Goal: Task Accomplishment & Management: Complete application form

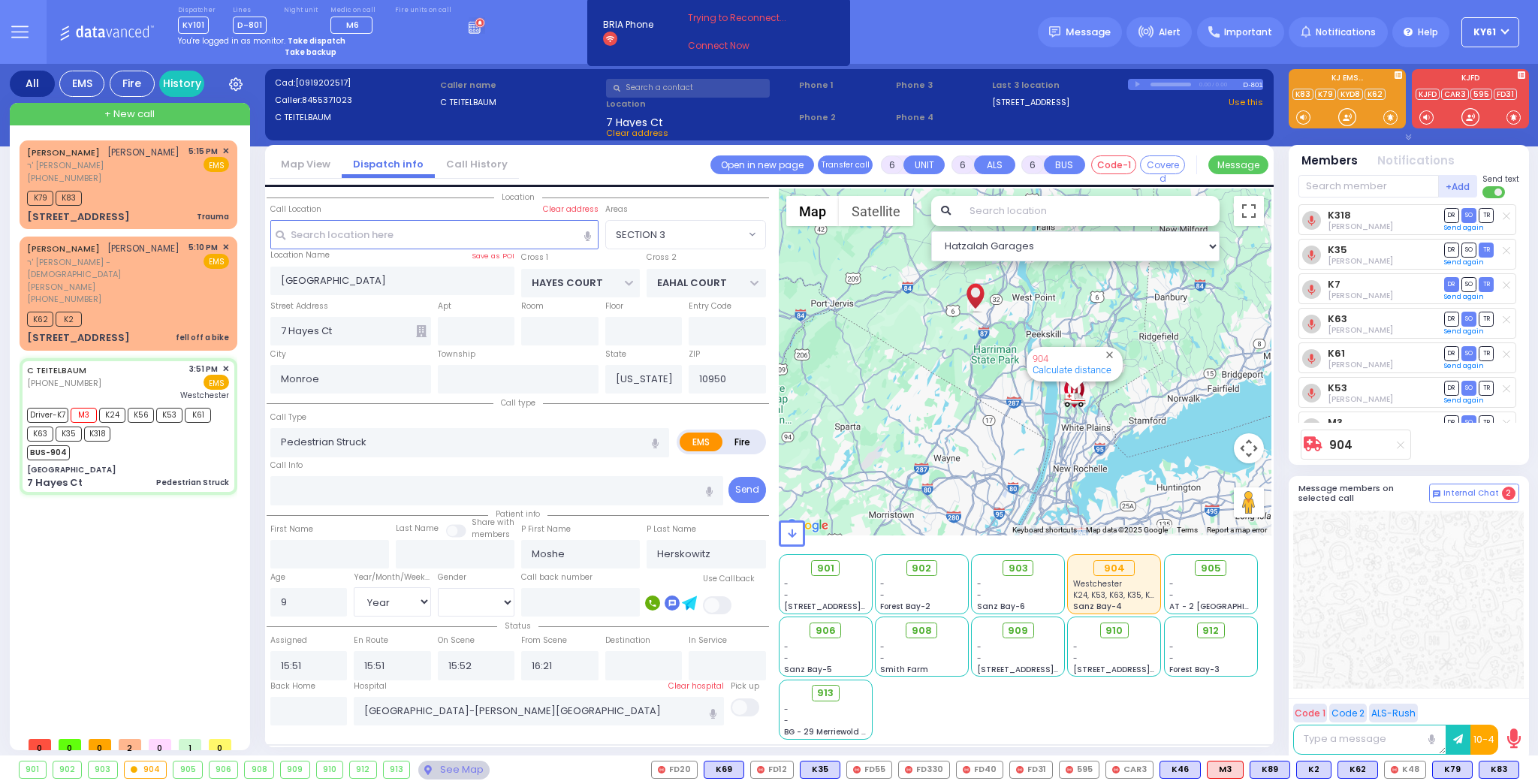
select select "SECTION 3"
select select "Year"
select select "[DEMOGRAPHIC_DATA]"
click at [310, 38] on strong "Take dispatch" at bounding box center [317, 41] width 58 height 11
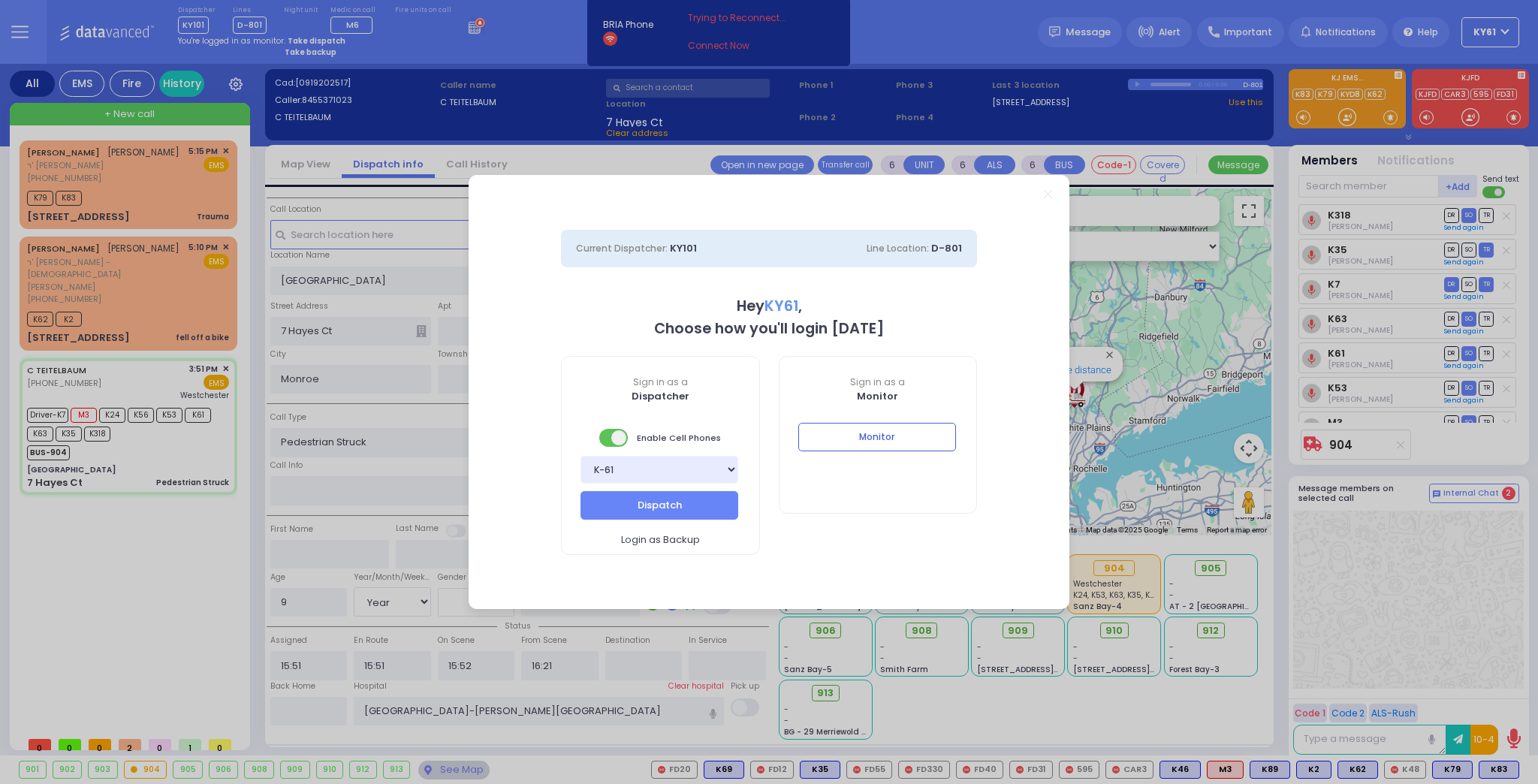
select select "7"
click at [690, 505] on button "Dispatch" at bounding box center [659, 505] width 158 height 28
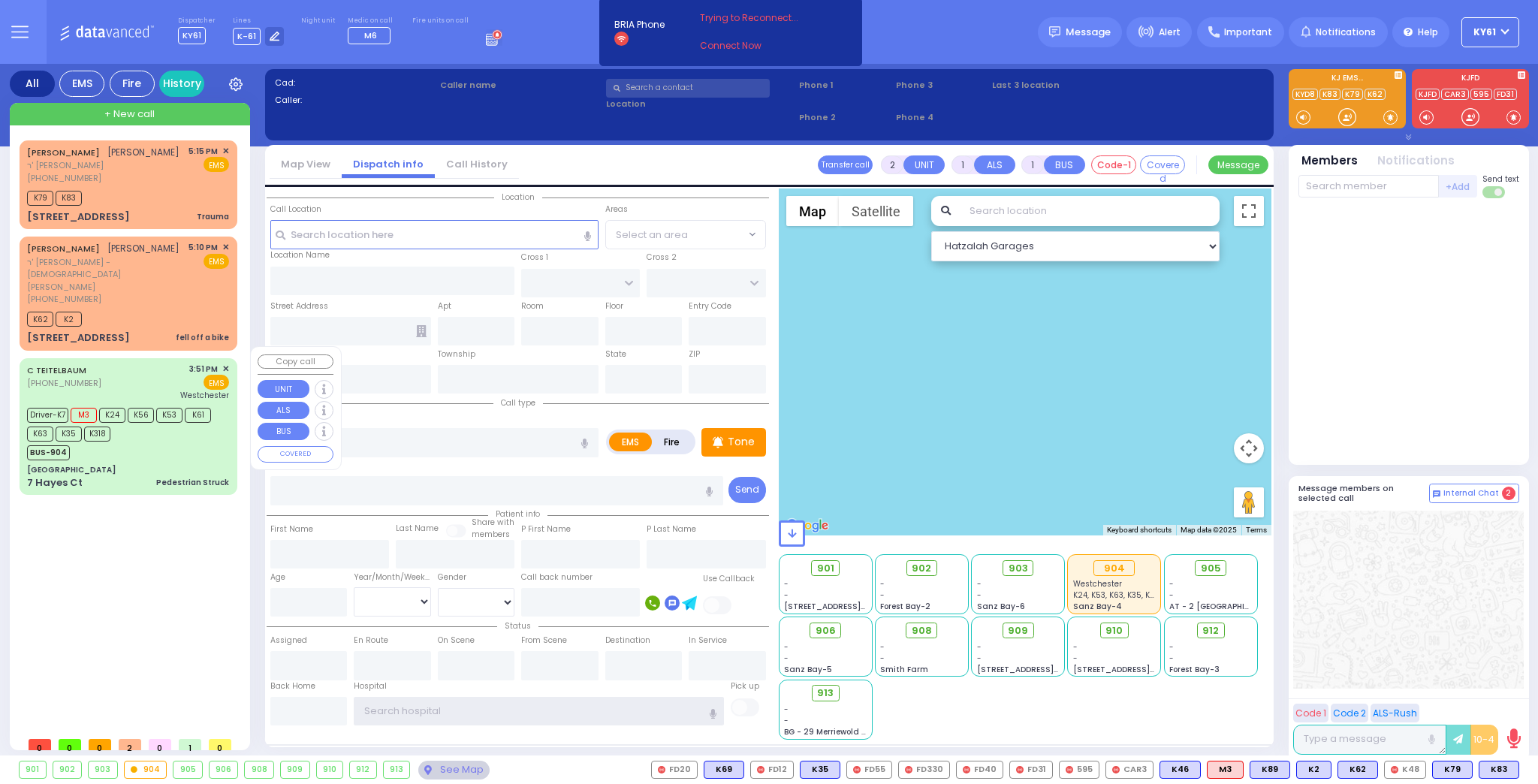
type input "ky61"
click at [187, 446] on div "C [PERSON_NAME] [PHONE_NUMBER] 3:51 PM ✕ EMS [GEOGRAPHIC_DATA]" at bounding box center [128, 426] width 212 height 132
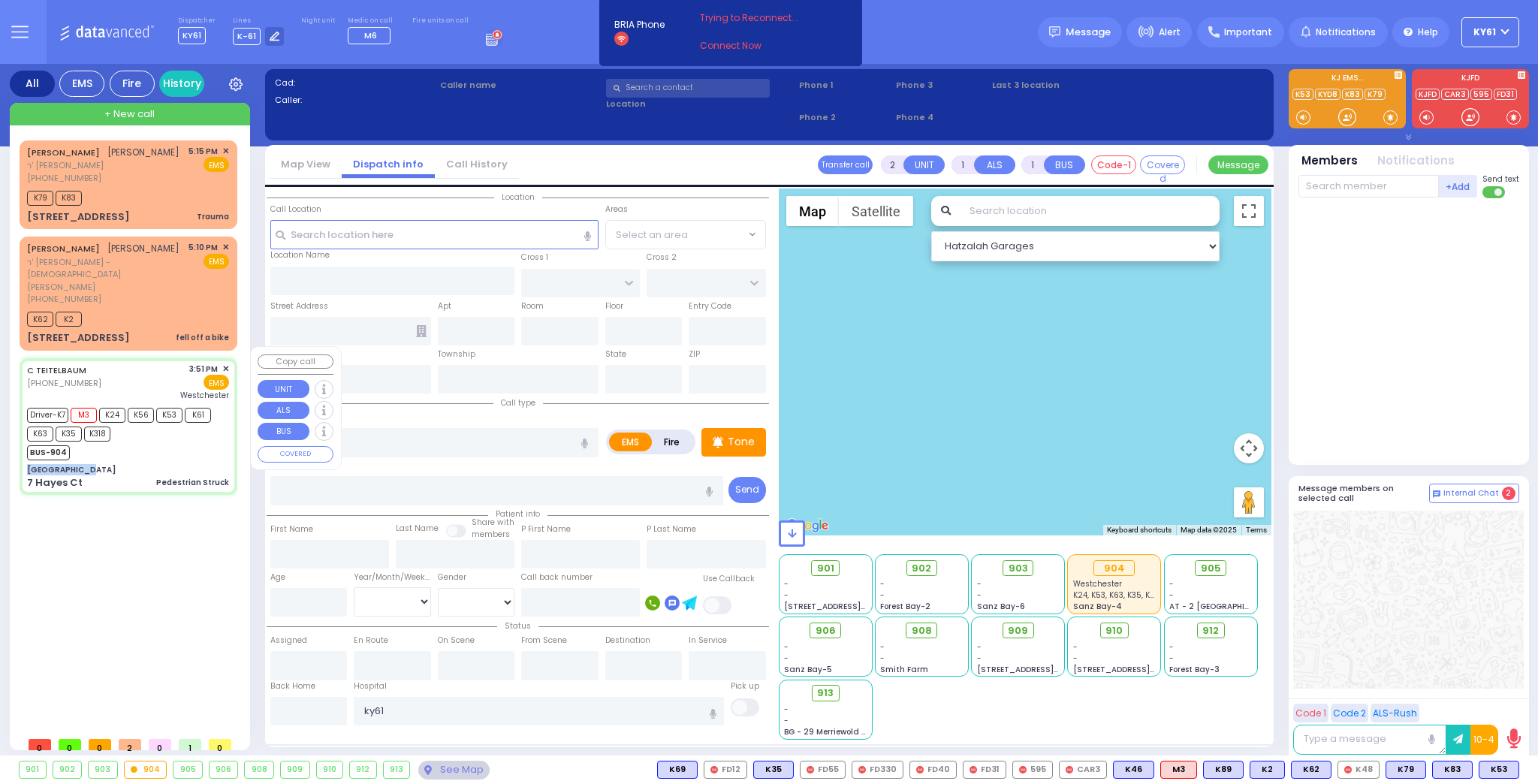
type input "6"
select select
type input "Pedestrian Struck"
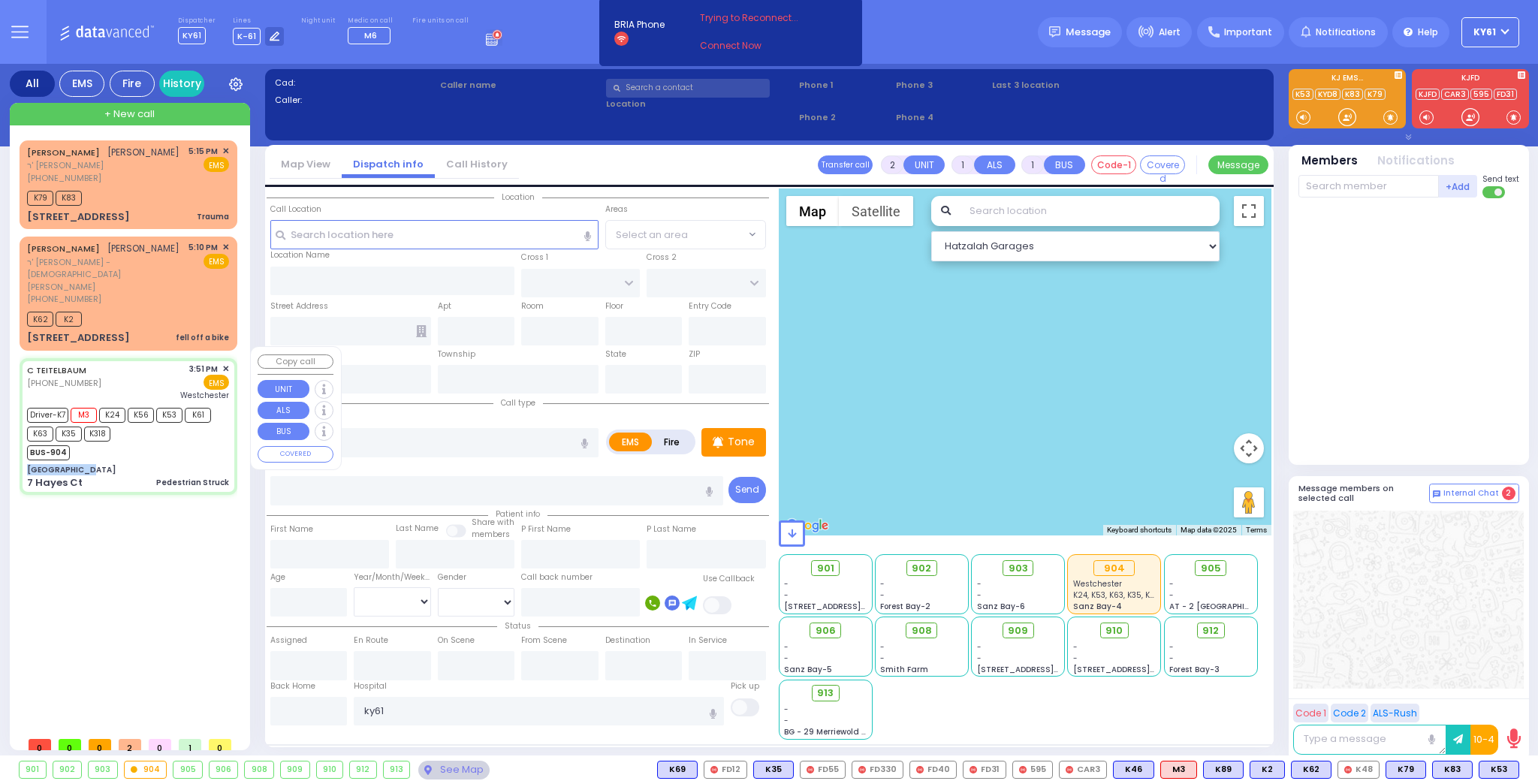
radio input "true"
type input "Moshe"
type input "Herskowitz"
type input "9"
select select "Year"
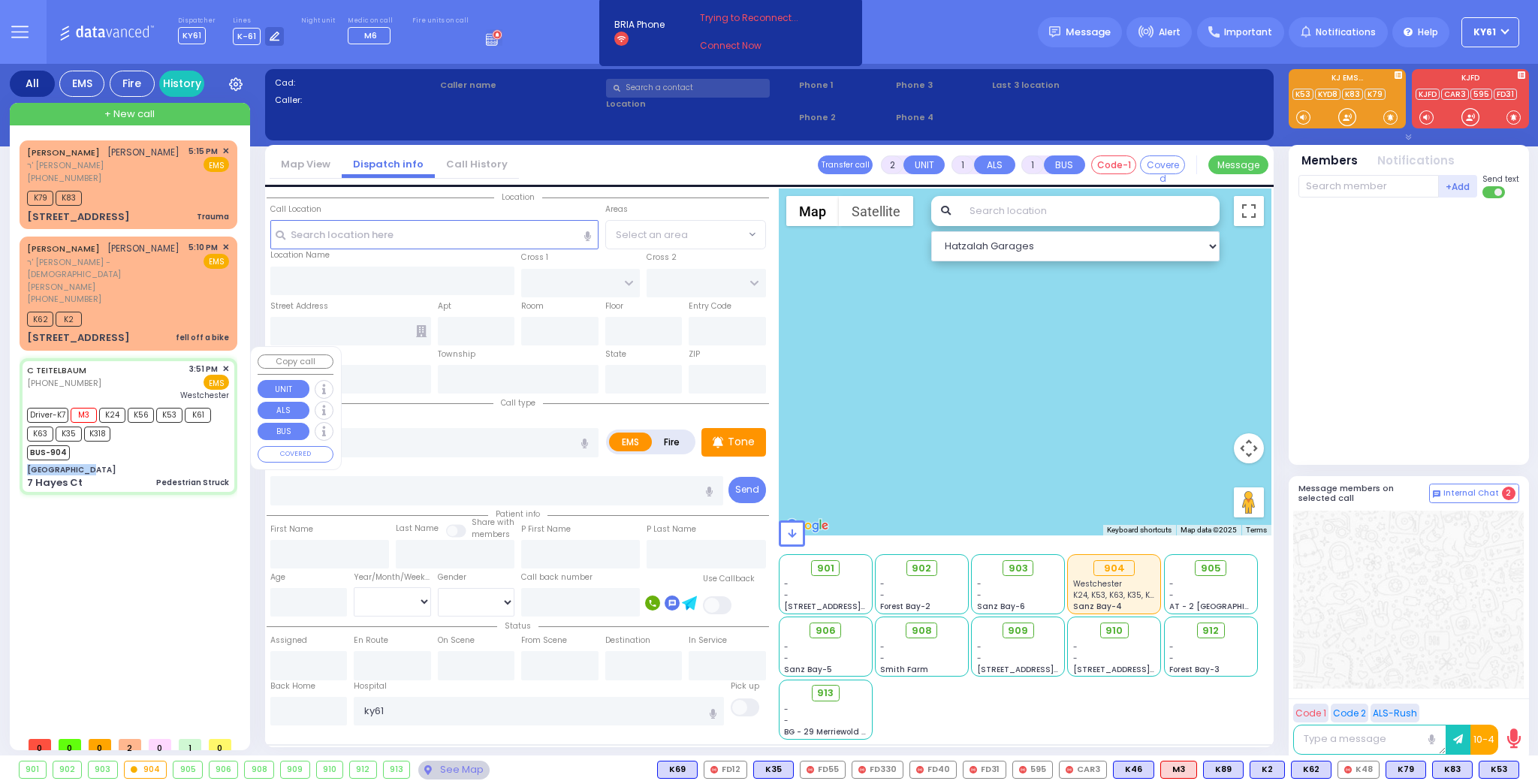
select select "[DEMOGRAPHIC_DATA]"
type input "15:51"
type input "15:52"
type input "16:21"
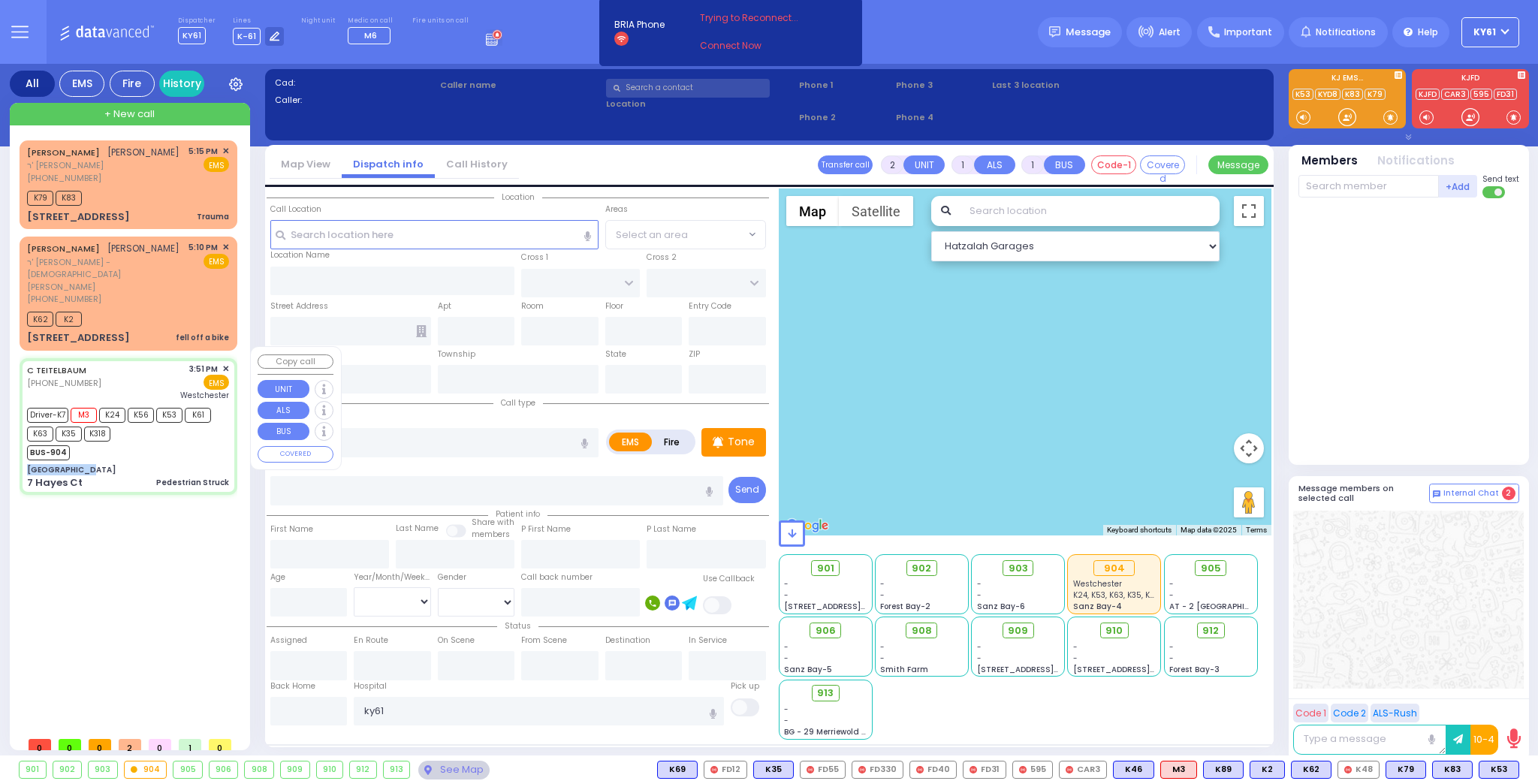
type input "[GEOGRAPHIC_DATA]-[PERSON_NAME][GEOGRAPHIC_DATA]"
select select "Hatzalah Garages"
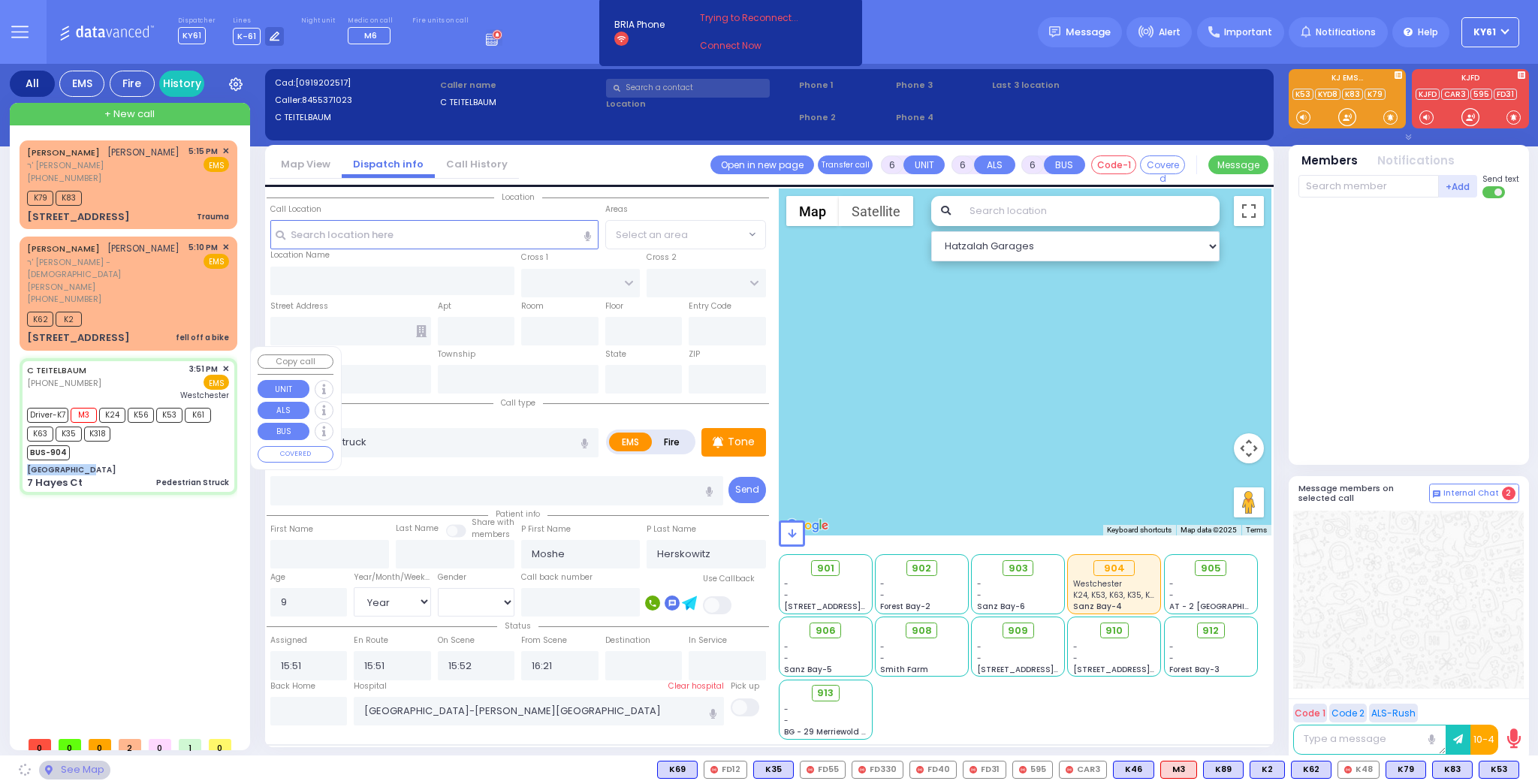
type input "[GEOGRAPHIC_DATA]"
type input "HAYES COURT"
type input "EAHAL COURT"
type input "7 Hayes Ct"
type input "Monroe"
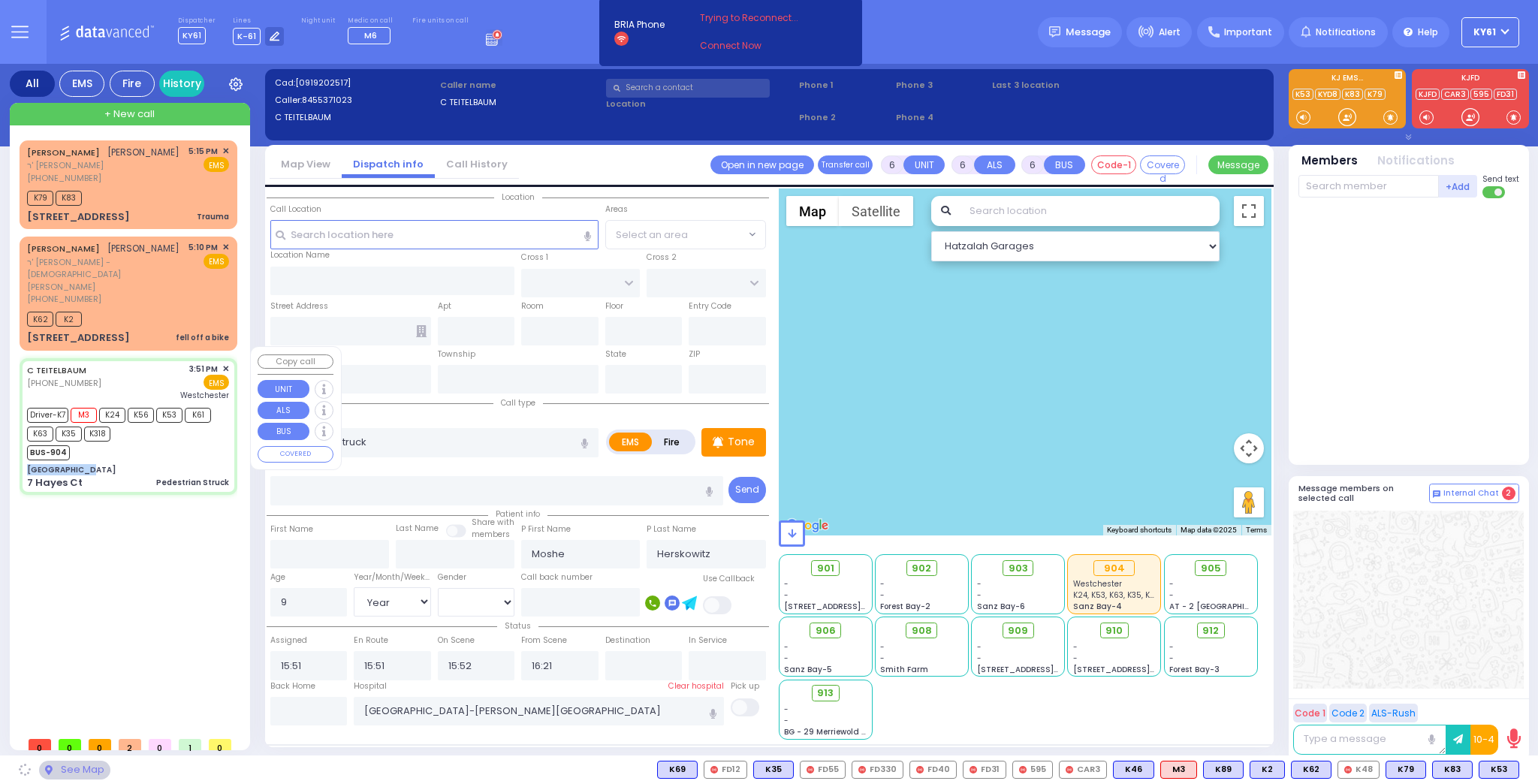
type input "[US_STATE]"
type input "10950"
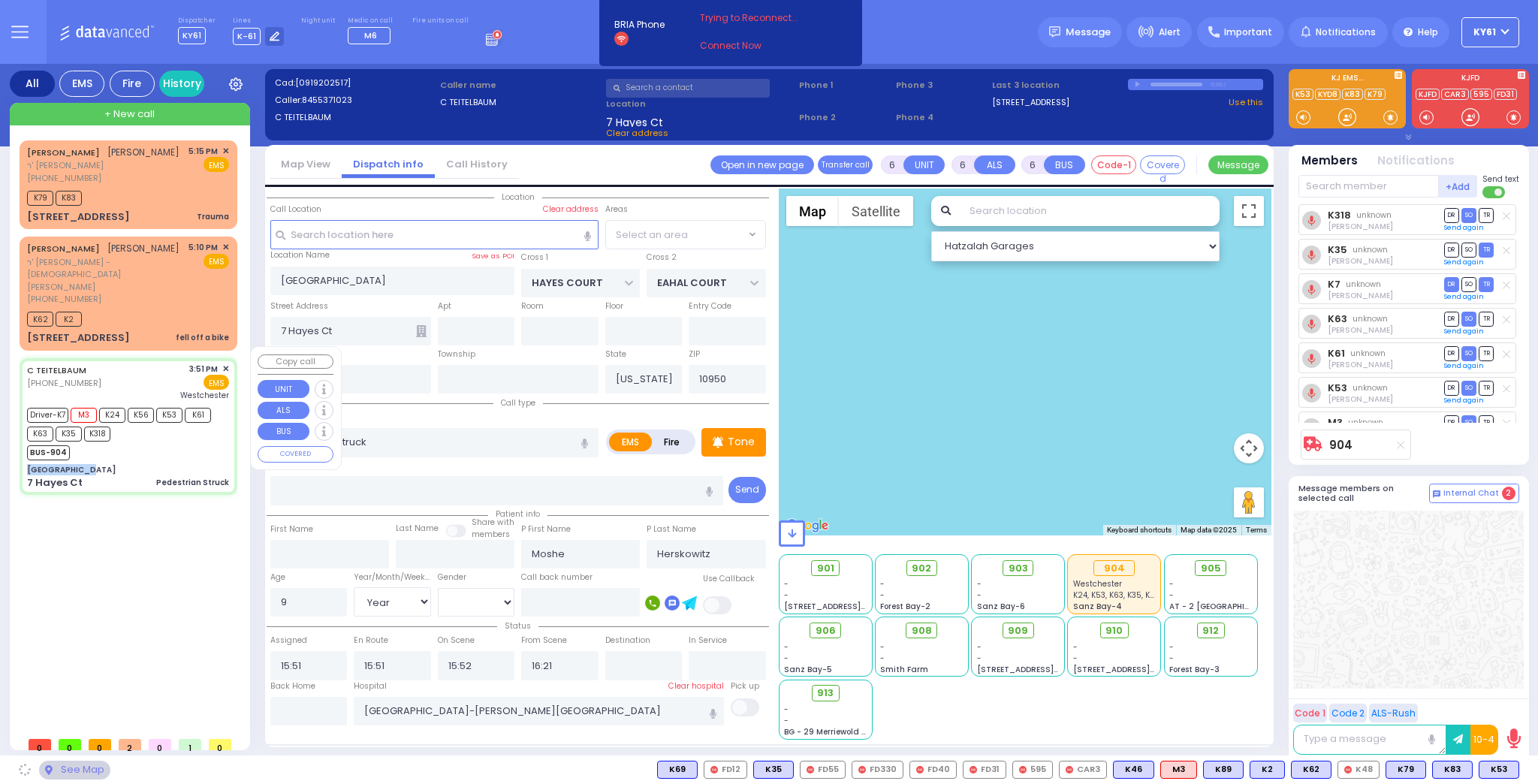
select select "SECTION 3"
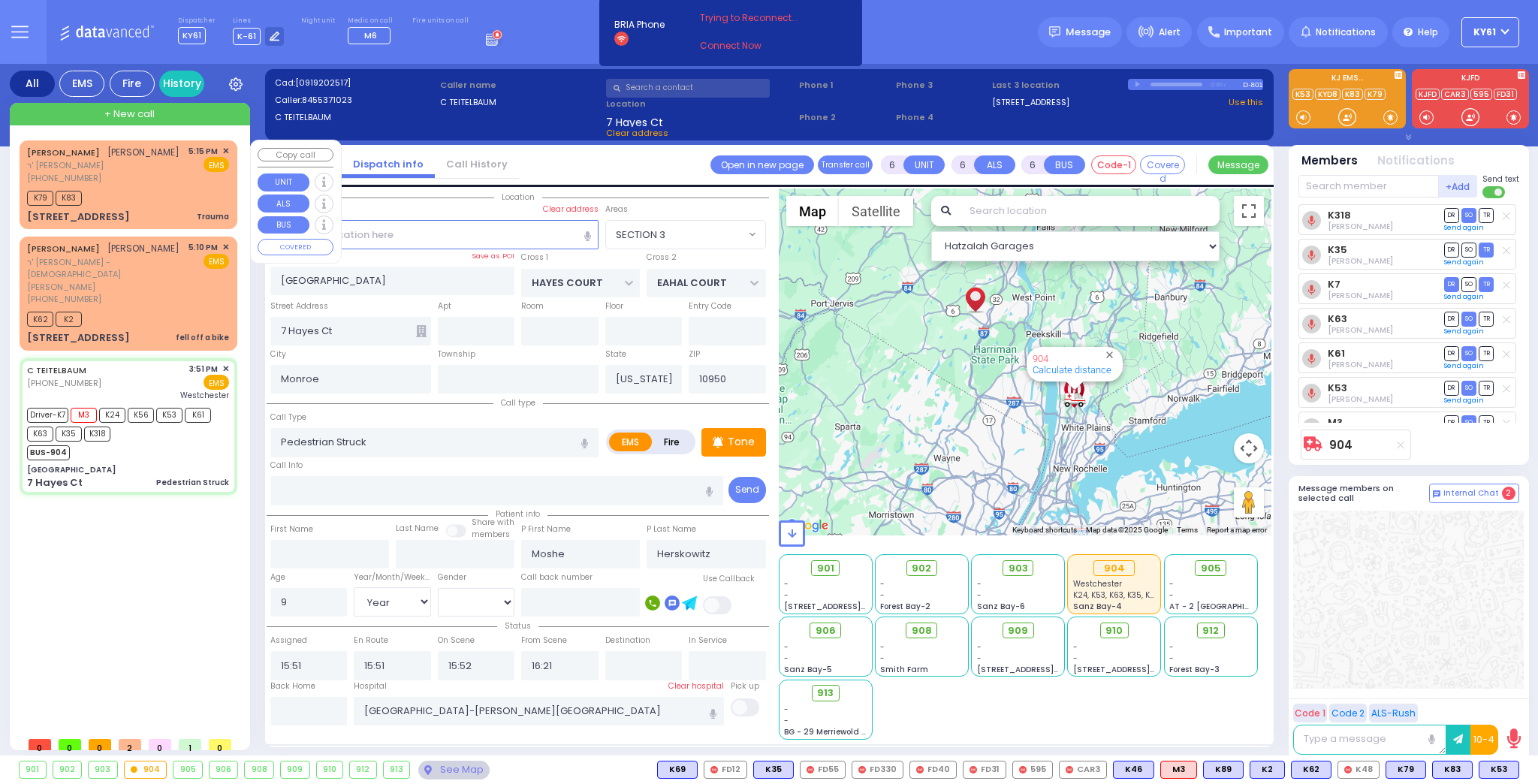
click at [163, 187] on div "K79 K83" at bounding box center [128, 196] width 202 height 19
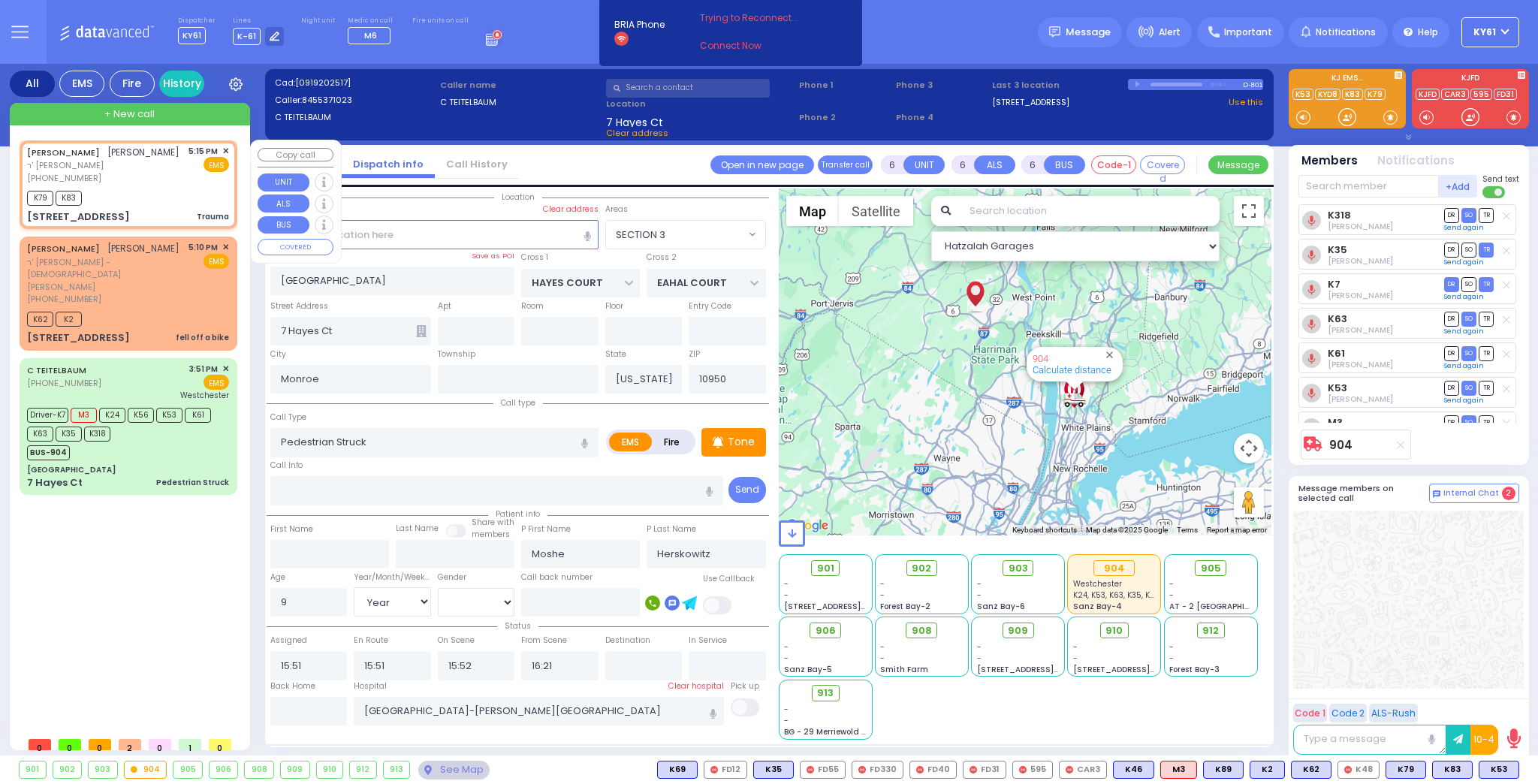
type input "2"
type input "0"
select select
type input "Trauma"
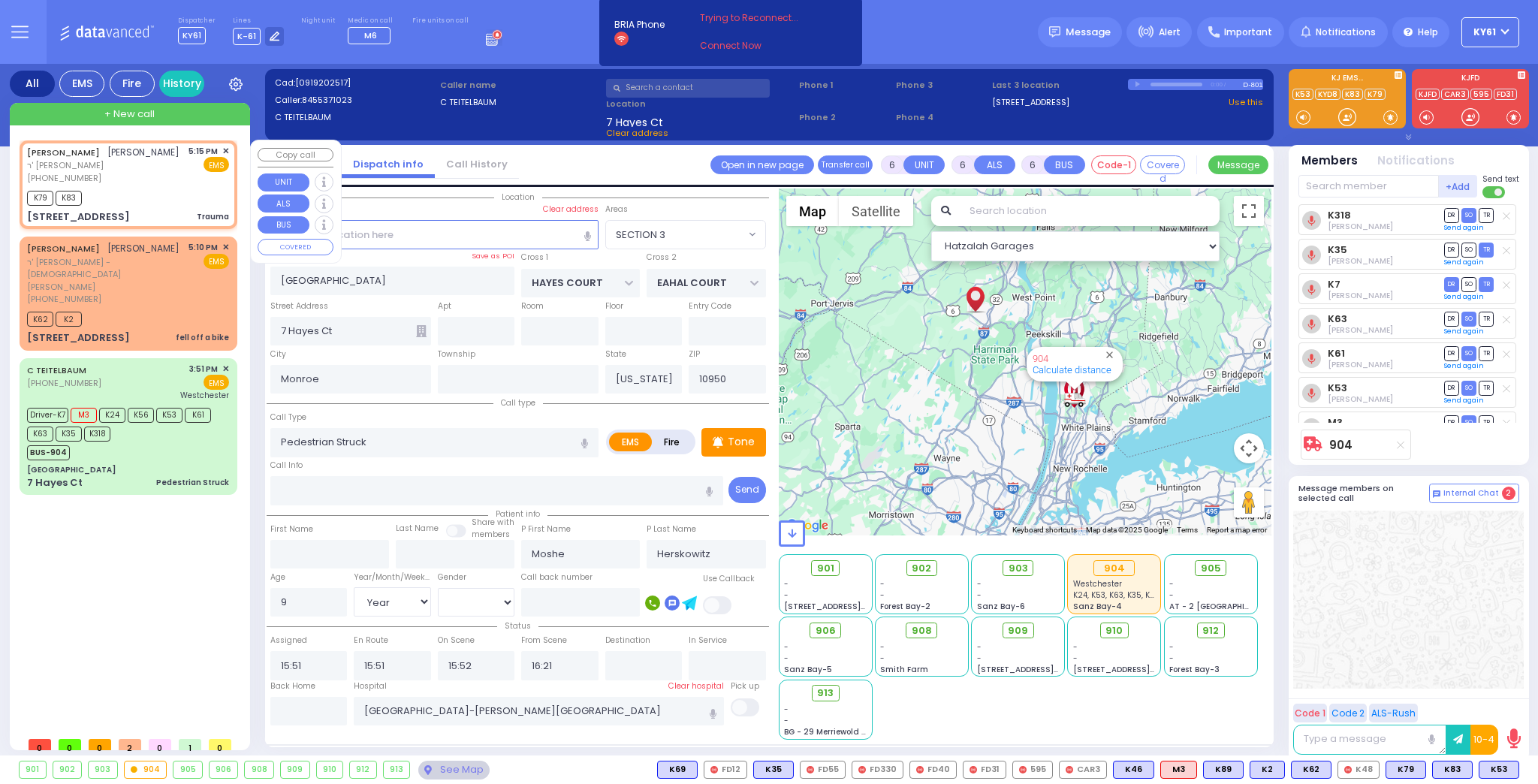
radio input "true"
type input "[PERSON_NAME]"
select select
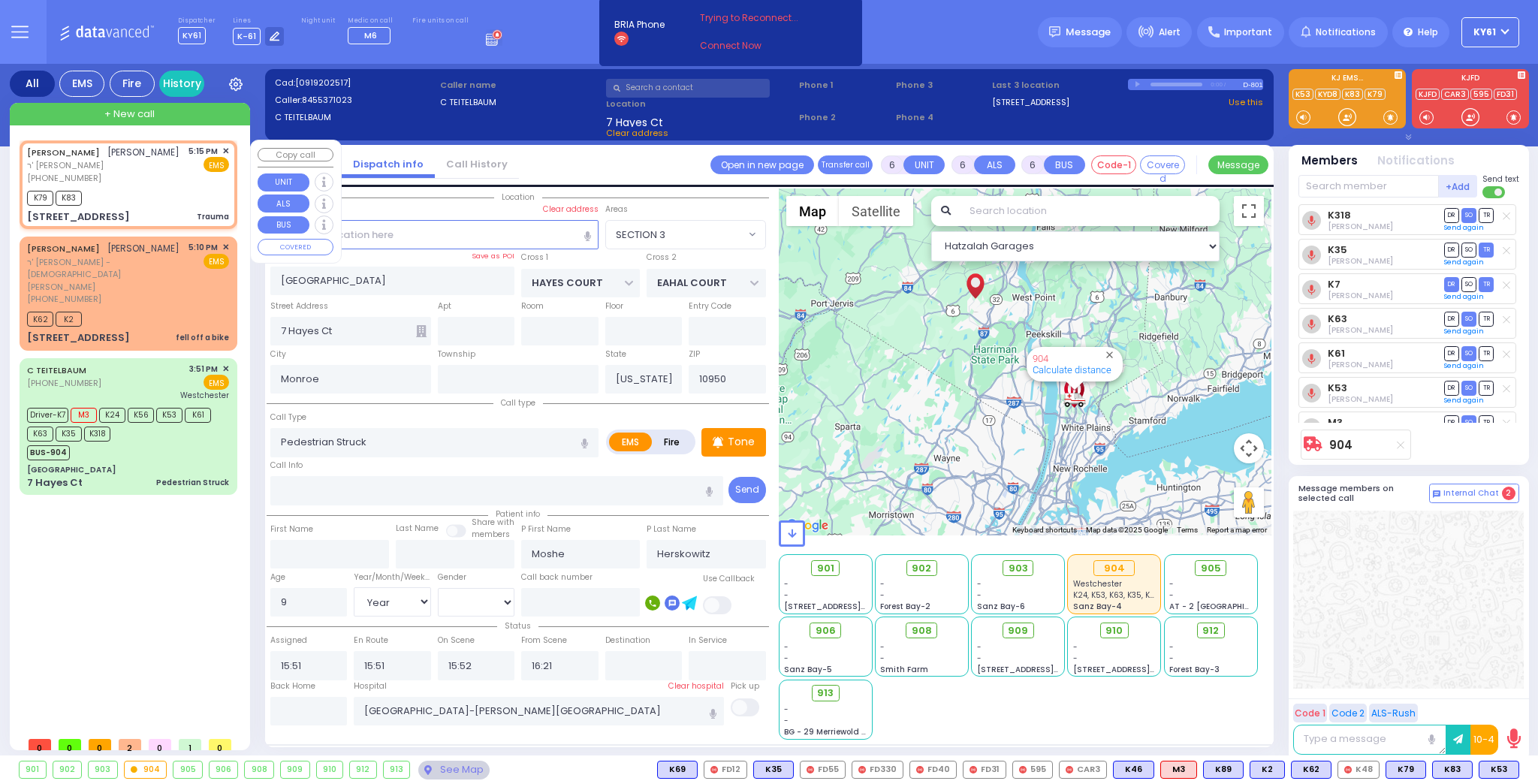
type input "17:15"
type input "17:16"
select select "Hatzalah Garages"
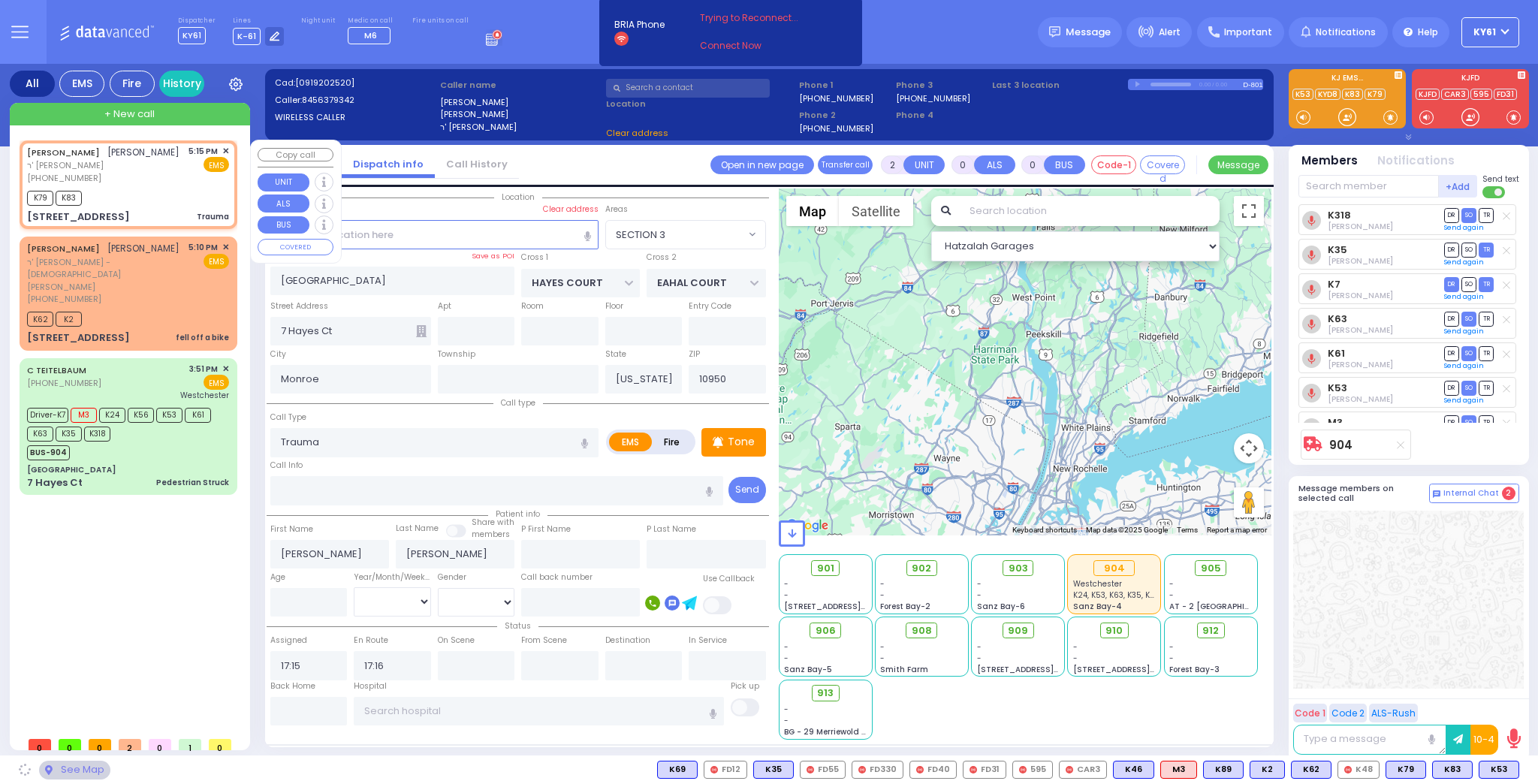
type input "BAMOND COURT"
type input "BENS WAY"
type input "[STREET_ADDRESS]"
type input "Chester"
type input "10918"
